Goal: Information Seeking & Learning: Learn about a topic

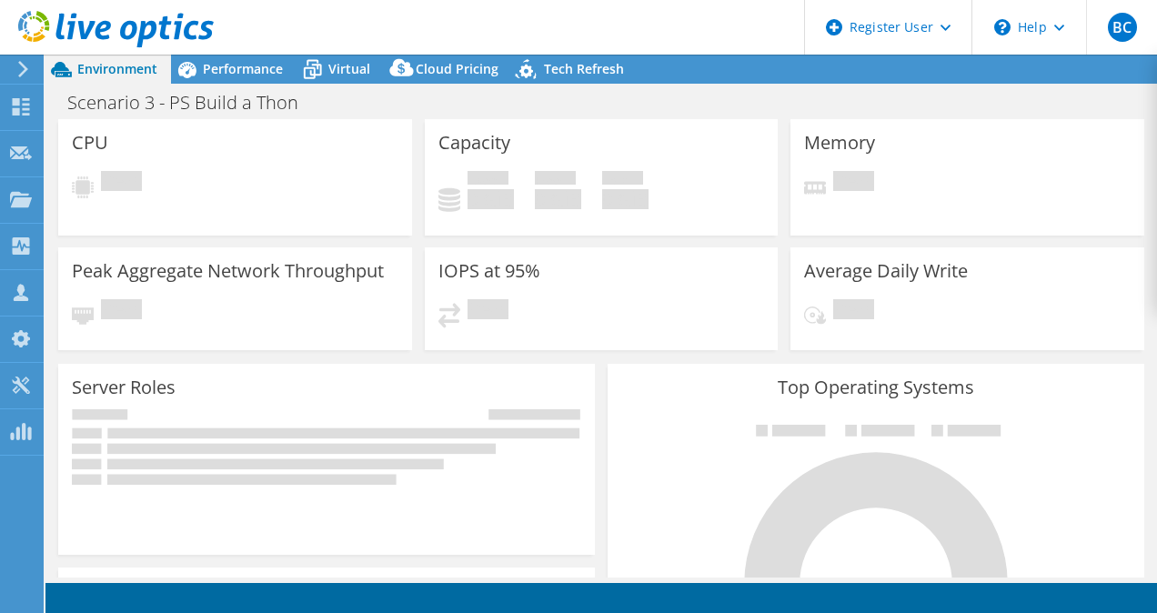
select select "USD"
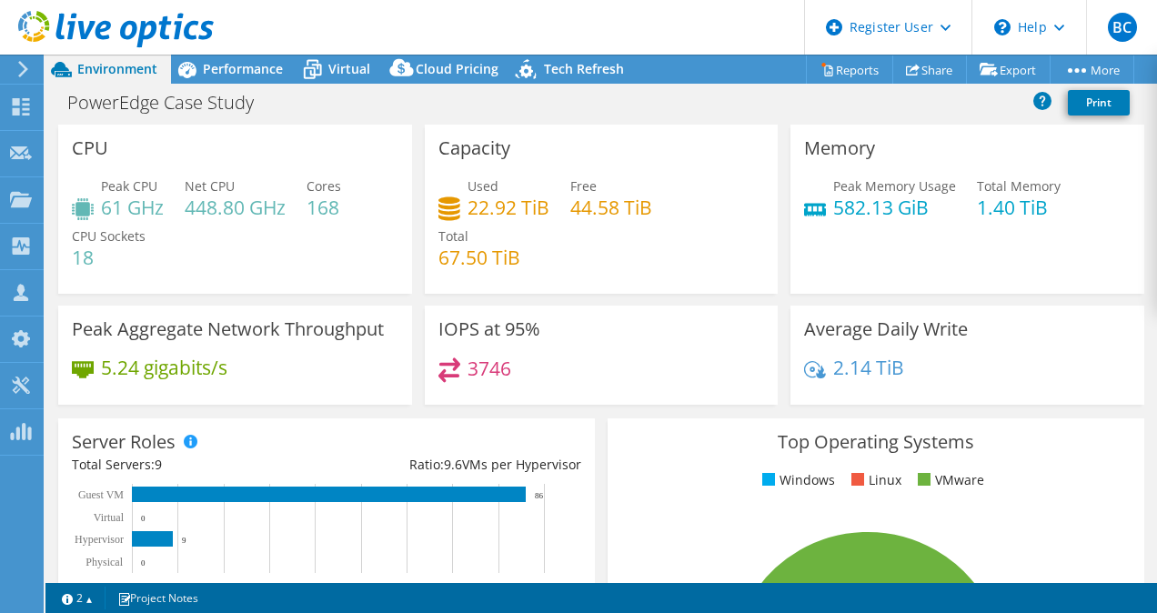
select select "USD"
click at [336, 64] on span "Virtual" at bounding box center [349, 68] width 42 height 17
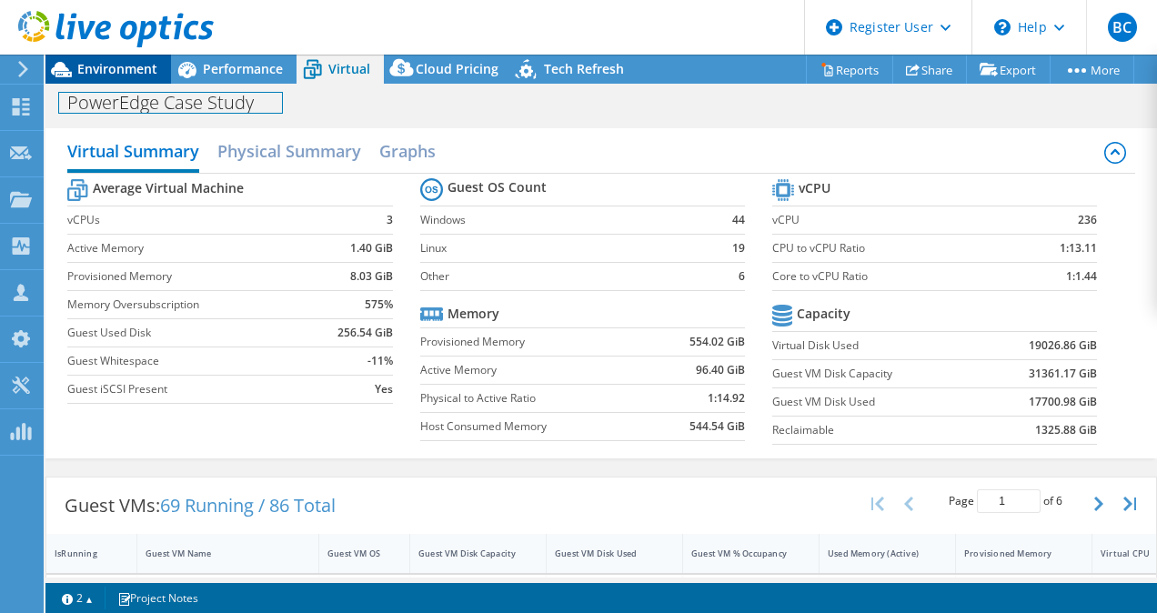
drag, startPoint x: 144, startPoint y: 84, endPoint x: 134, endPoint y: 78, distance: 11.4
click at [142, 84] on div "PowerEdge Case Study Print" at bounding box center [601, 101] width 1112 height 35
click at [134, 78] on div "Environment" at bounding box center [108, 69] width 126 height 29
